Goal: Find contact information: Find contact information

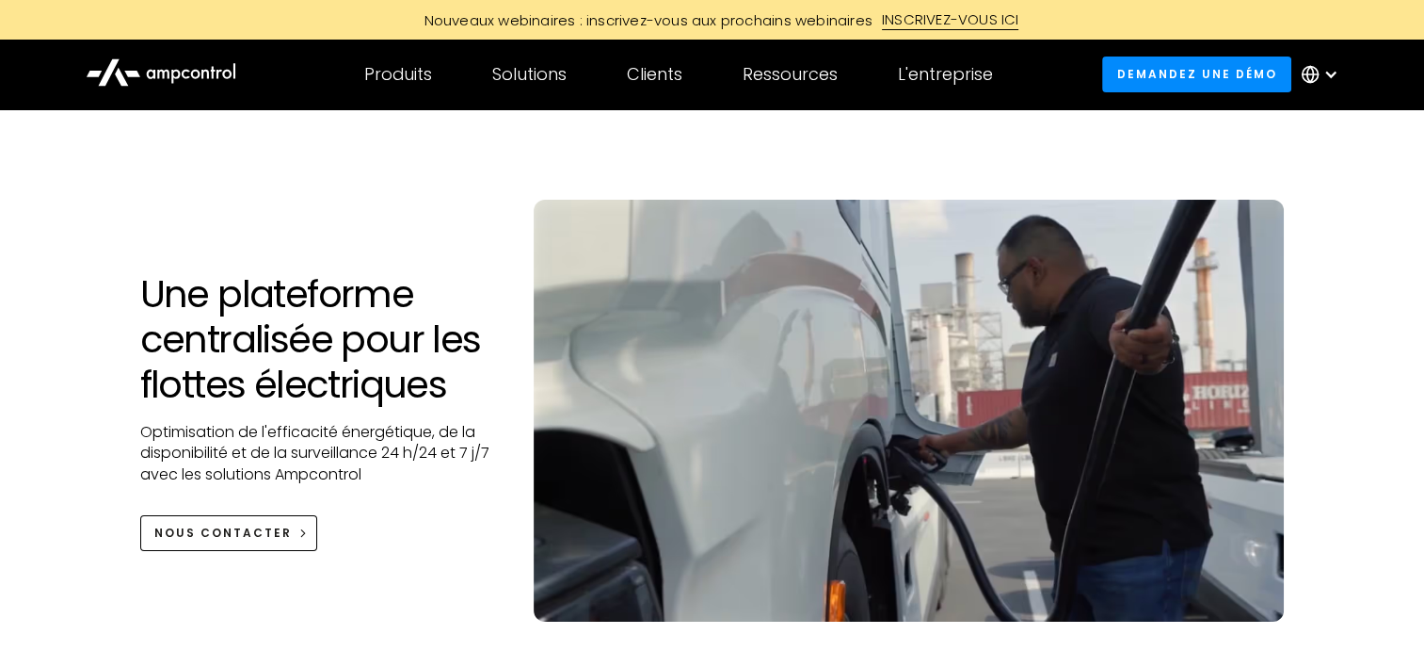
click at [63, 373] on div "Une plateforme centralisée pour les flottes électriques Optimisation de l'effic…" at bounding box center [712, 384] width 1424 height 550
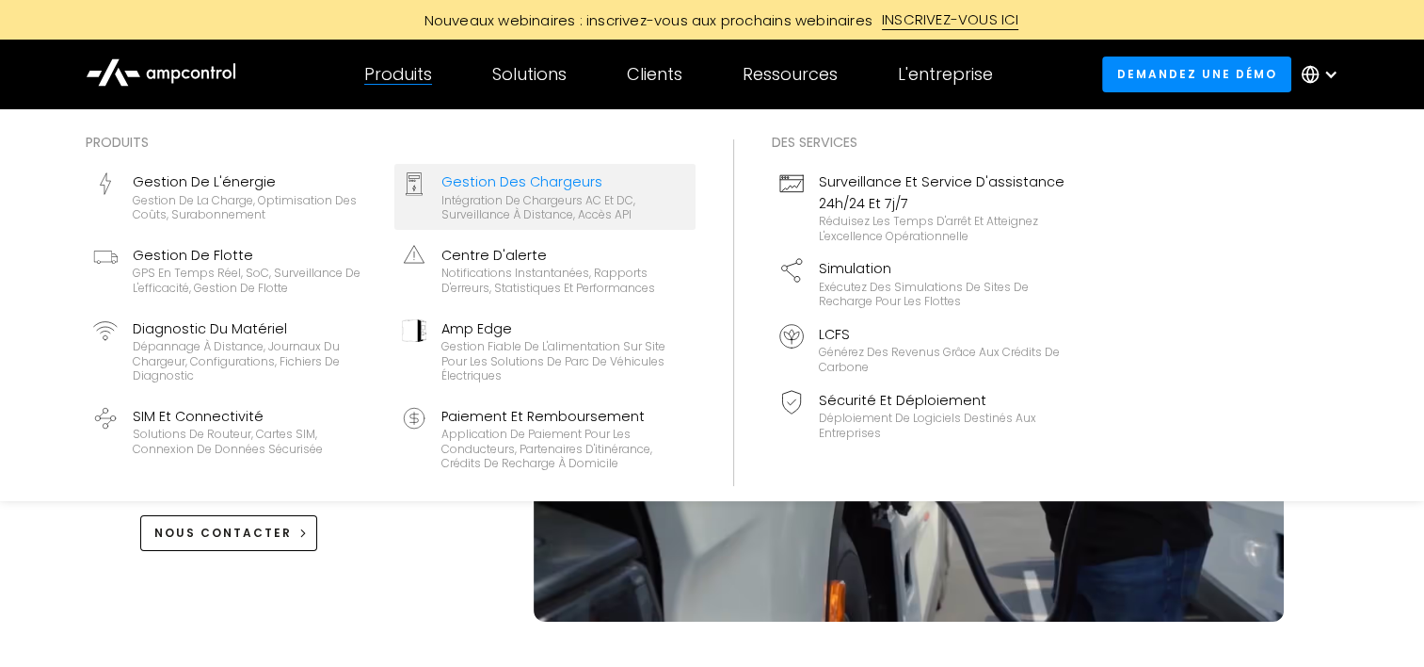
click at [512, 212] on div "Intégration de chargeurs AC et DC, surveillance à distance, accès API" at bounding box center [565, 207] width 247 height 29
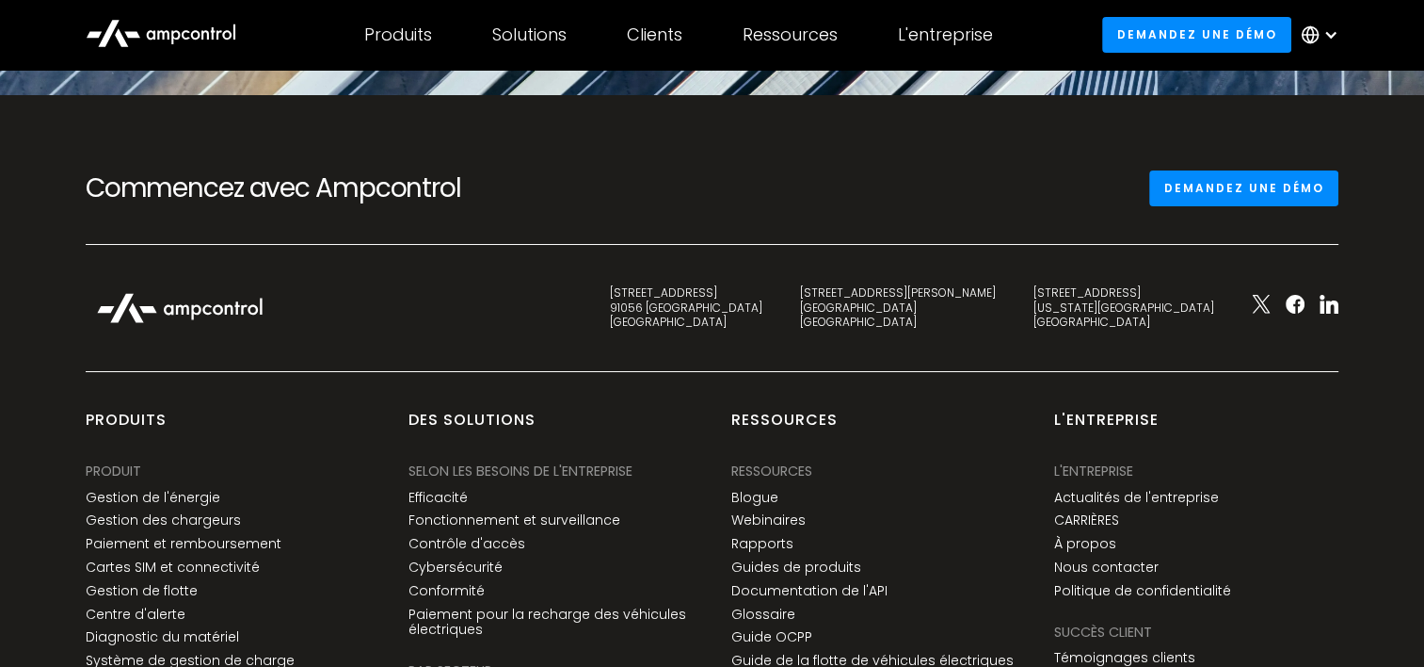
scroll to position [6496, 0]
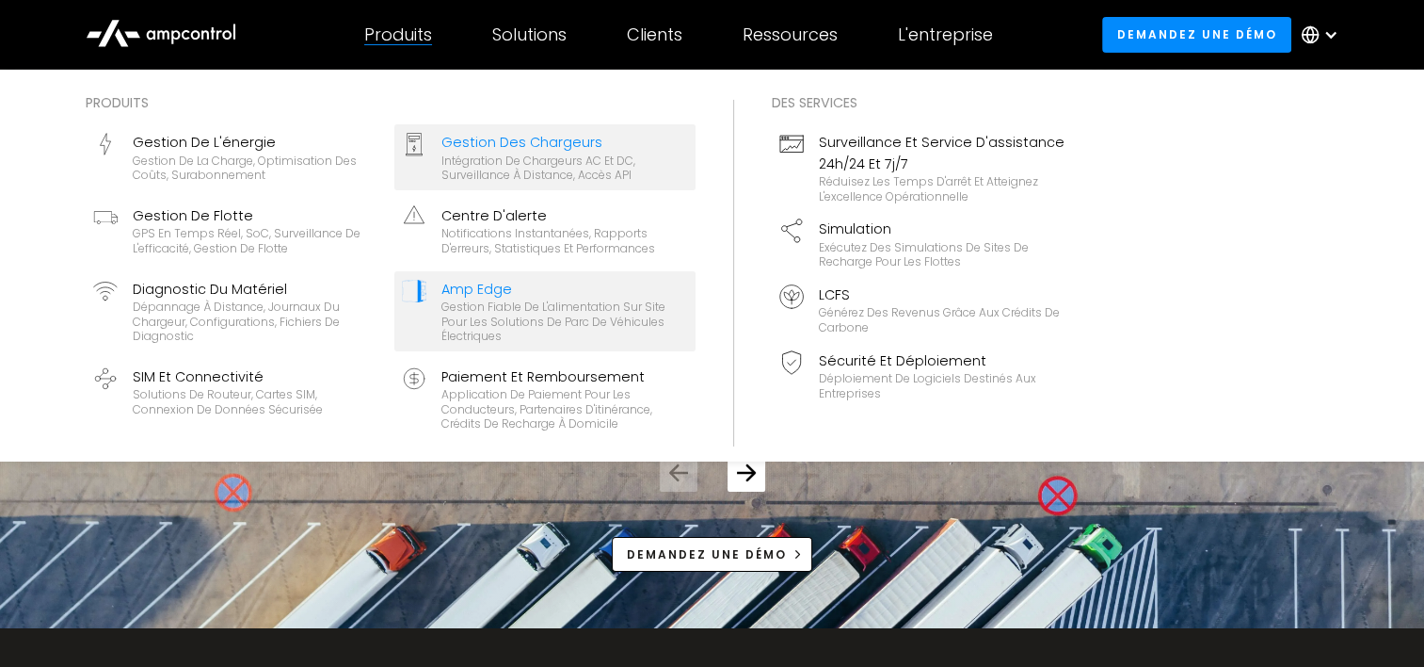
click at [500, 303] on div "Gestion fiable de l'alimentation sur site pour les solutions de parc de véhicul…" at bounding box center [565, 321] width 247 height 44
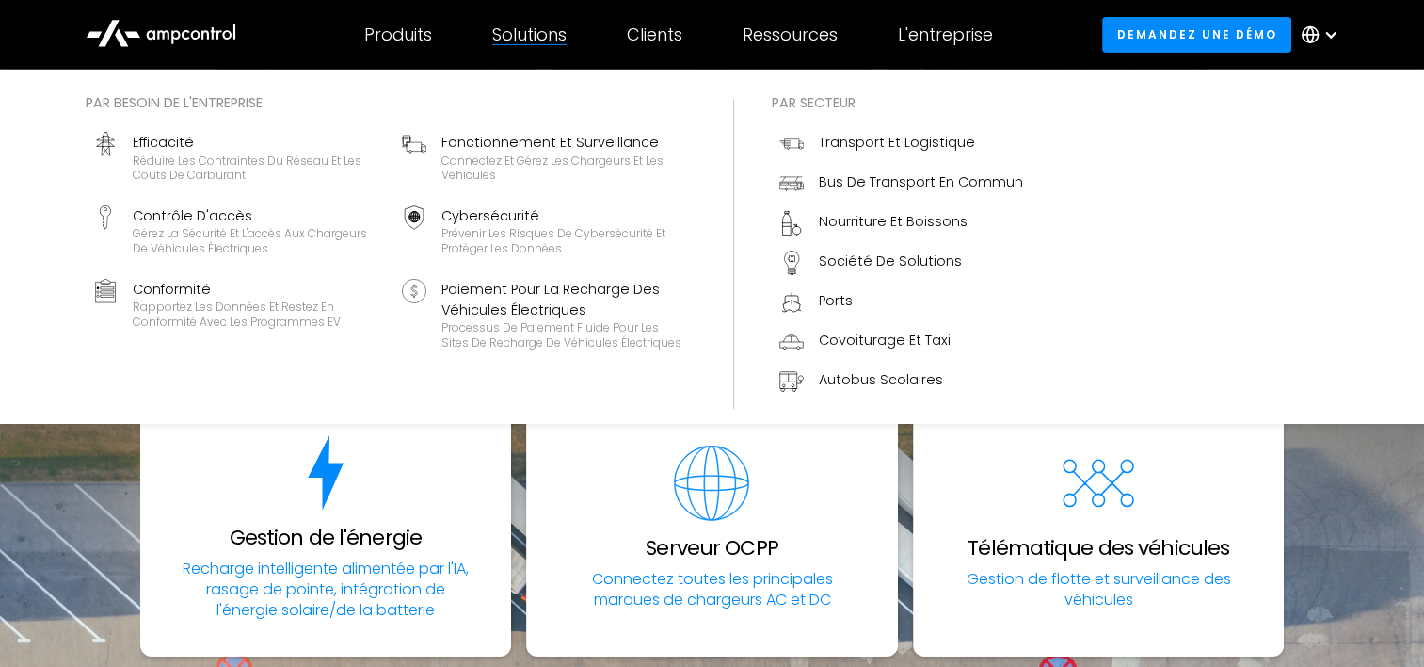
scroll to position [6308, 0]
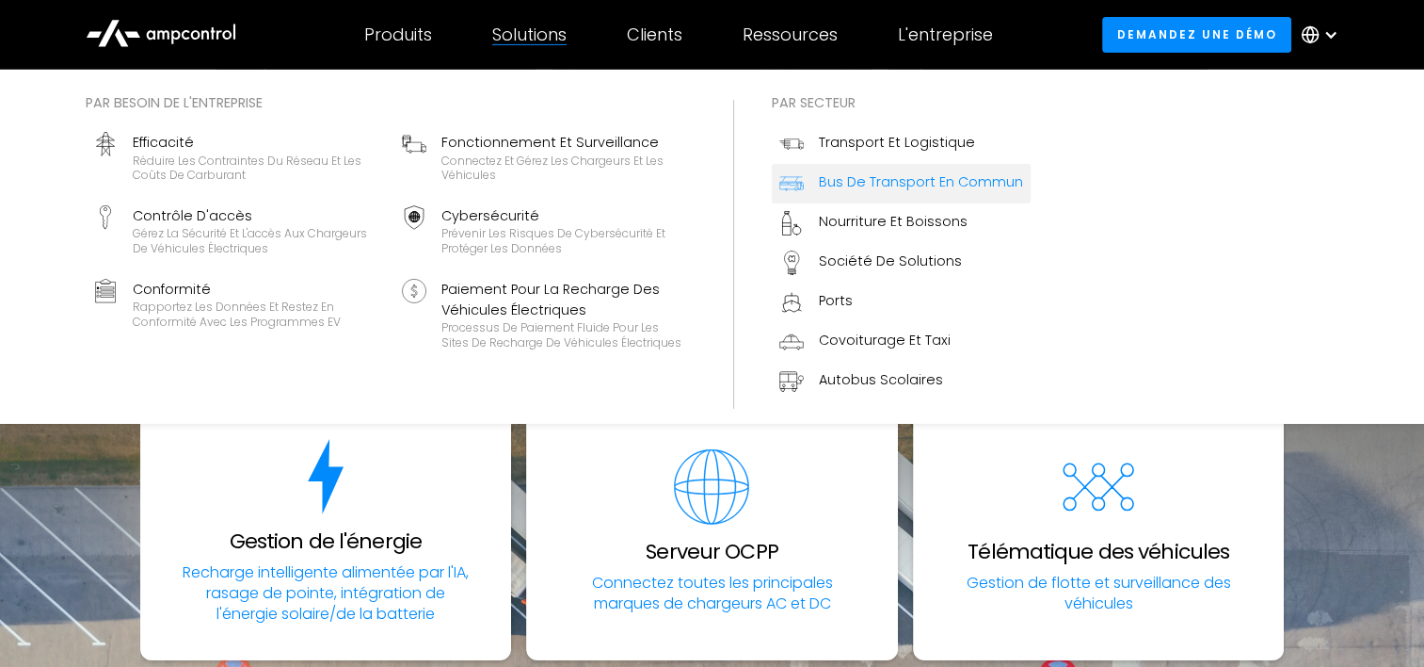
click at [869, 190] on div "Bus de transport en commun" at bounding box center [921, 181] width 204 height 21
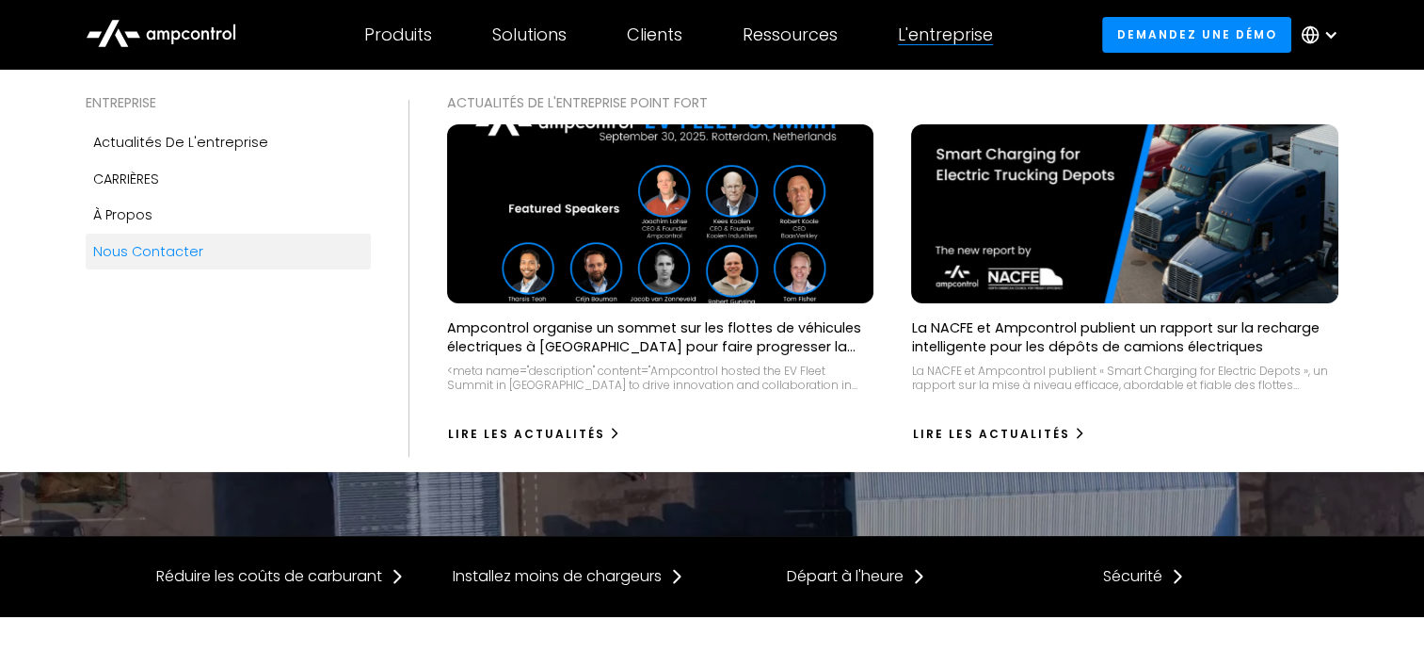
click at [105, 256] on div "Nous contacter" at bounding box center [148, 251] width 110 height 21
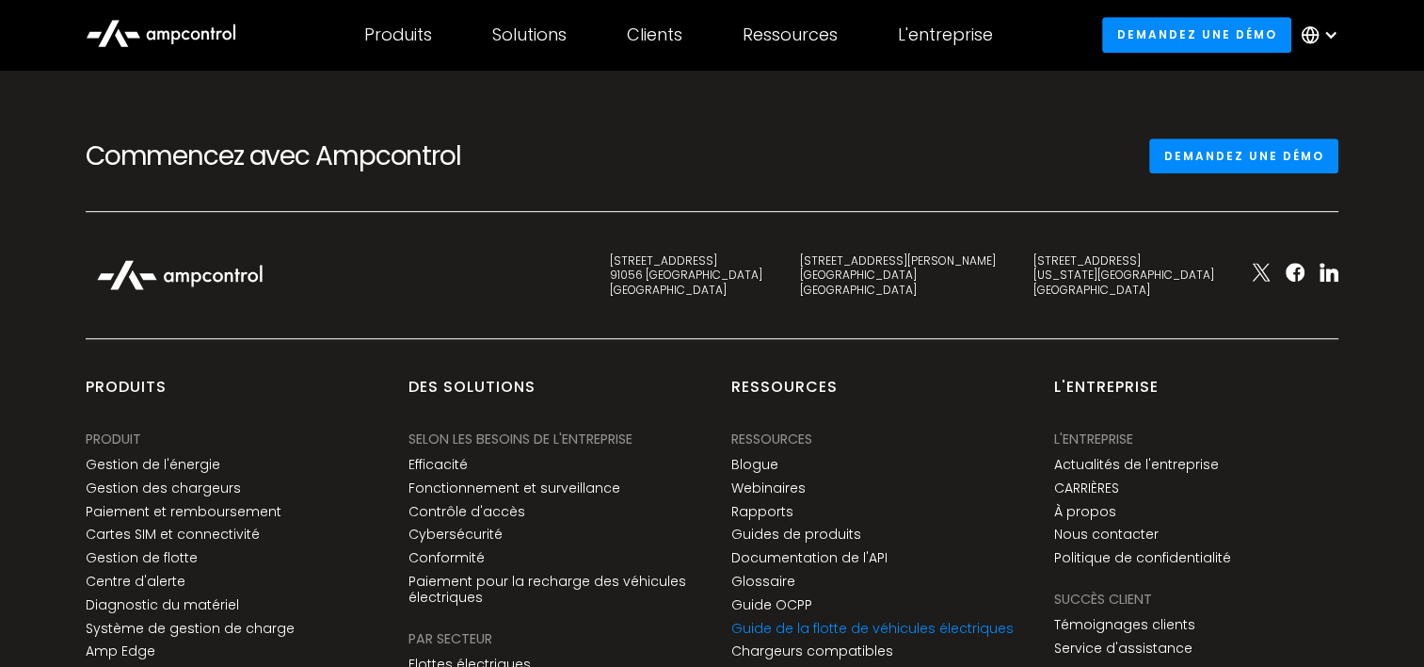
scroll to position [1130, 0]
